Goal: Check status: Check status

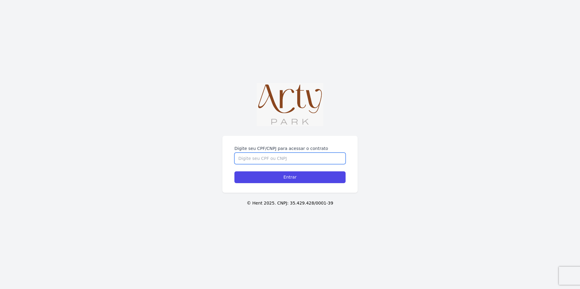
click at [247, 157] on input "Digite seu CPF/CNPJ para acessar o contrato" at bounding box center [289, 158] width 111 height 11
type input "0"
type input "02699633089"
click at [234, 172] on input "Entrar" at bounding box center [289, 178] width 111 height 12
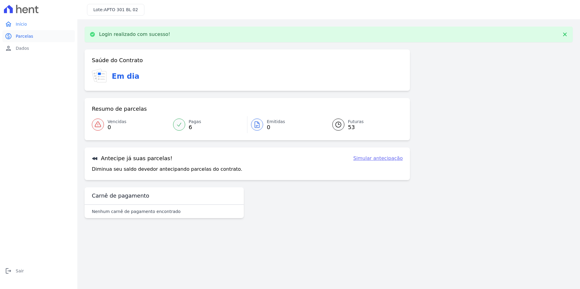
click at [28, 37] on span "Parcelas" at bounding box center [25, 36] width 18 height 6
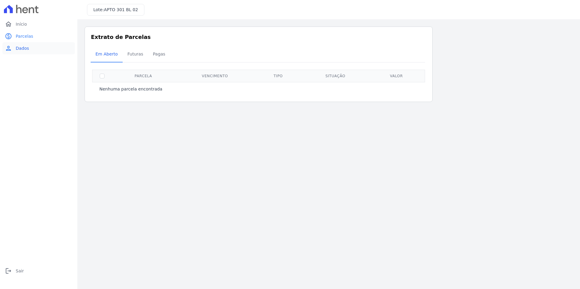
click at [26, 47] on span "Dados" at bounding box center [22, 48] width 13 height 6
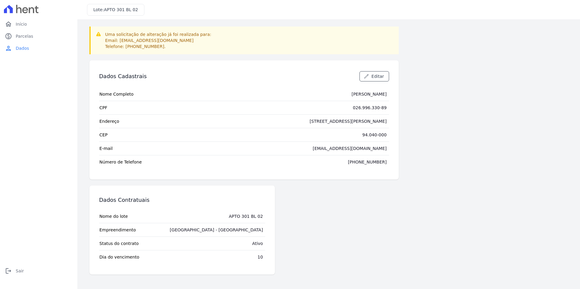
click at [462, 65] on div "Uma solicitação de alteração já foi realizada para: Email: [EMAIL_ADDRESS][DOMA…" at bounding box center [329, 151] width 488 height 248
